Goal: Information Seeking & Learning: Learn about a topic

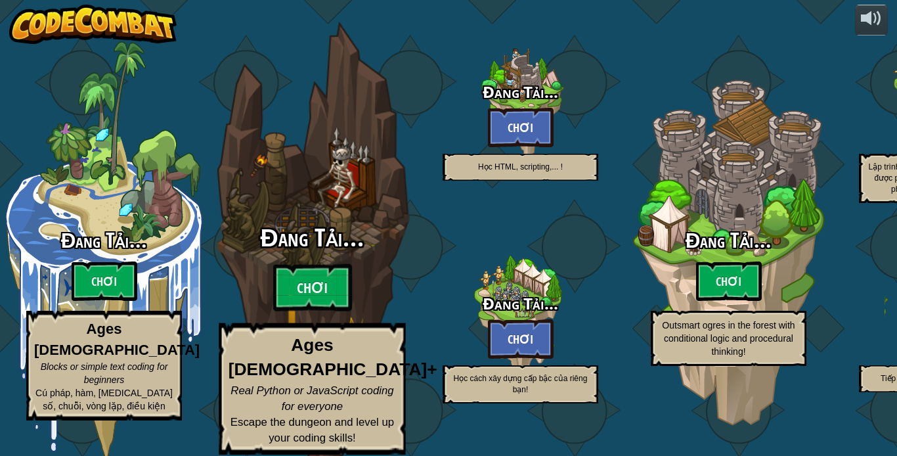
click at [411, 252] on div "Đang Tải... Chơi Ages [DEMOGRAPHIC_DATA]+ Real Python or JavaScript coding for …" at bounding box center [312, 340] width 250 height 230
select select "vi"
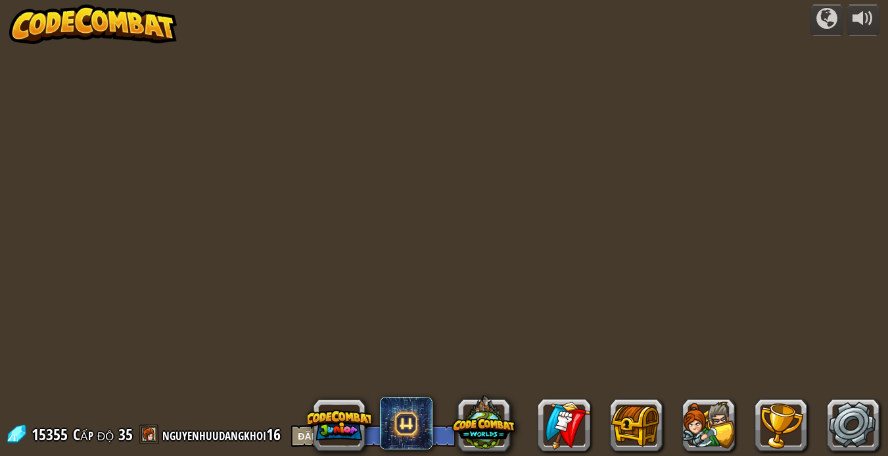
select select "vi"
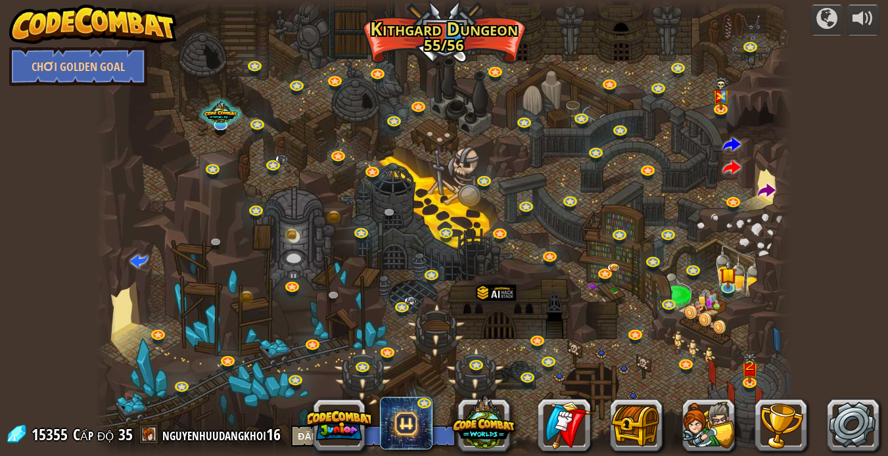
click at [129, 260] on div at bounding box center [444, 228] width 698 height 456
click at [153, 254] on div at bounding box center [444, 228] width 698 height 456
click at [148, 265] on div at bounding box center [444, 228] width 698 height 456
click at [147, 257] on span at bounding box center [139, 260] width 18 height 18
select select "vi"
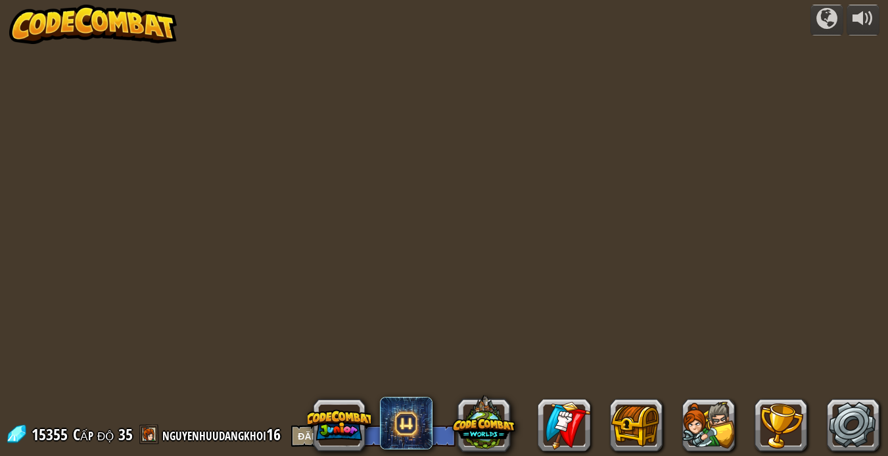
select select "vi"
